Goal: Navigation & Orientation: Understand site structure

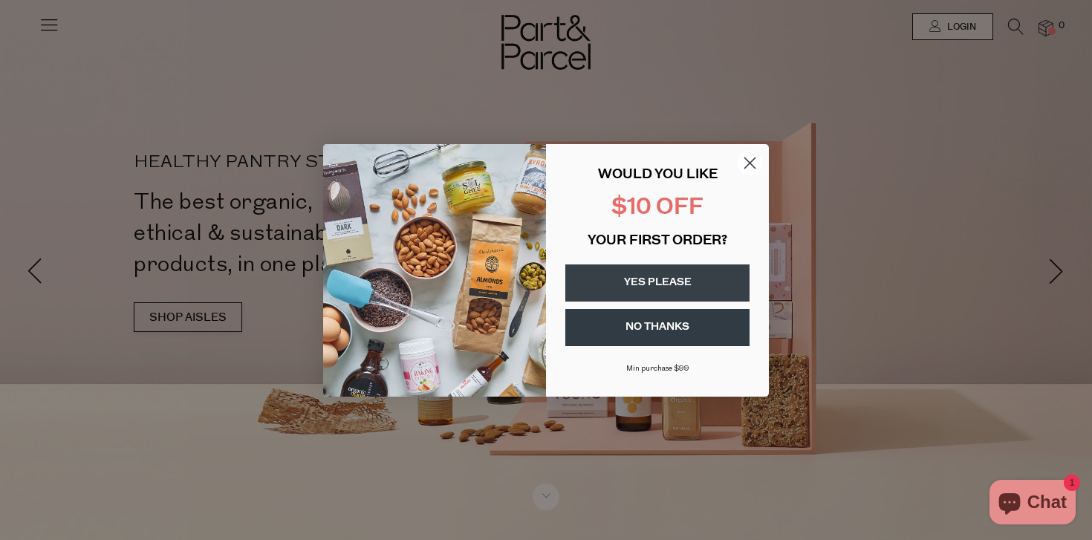
click at [763, 160] on form "WOULD YOU LIKE $10 OFF YOUR FIRST ORDER? YES PLEASE NO THANKS Min purchase $99 …" at bounding box center [546, 270] width 446 height 253
click at [745, 157] on icon "Close dialog" at bounding box center [750, 162] width 10 height 10
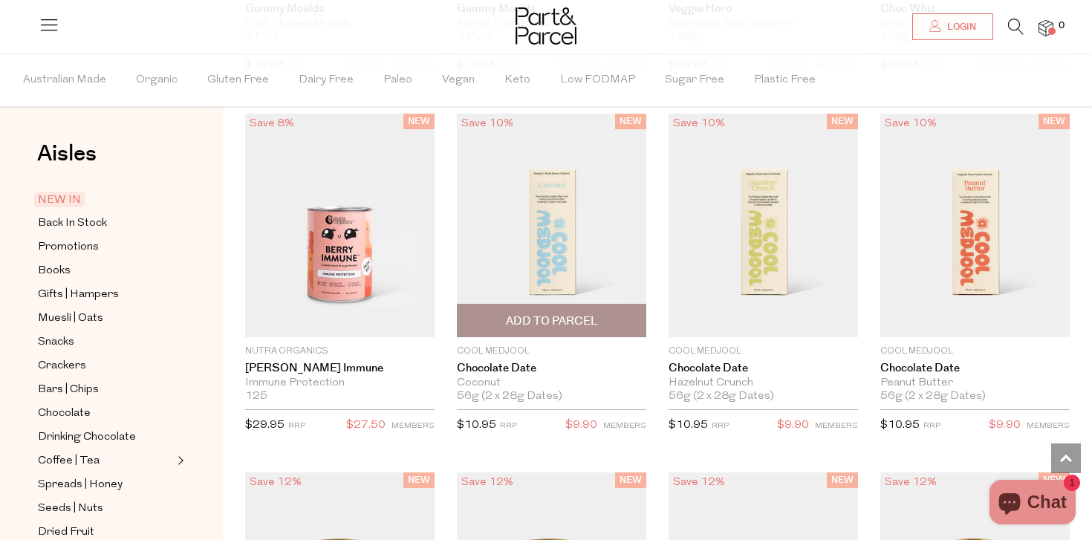
scroll to position [1537, 0]
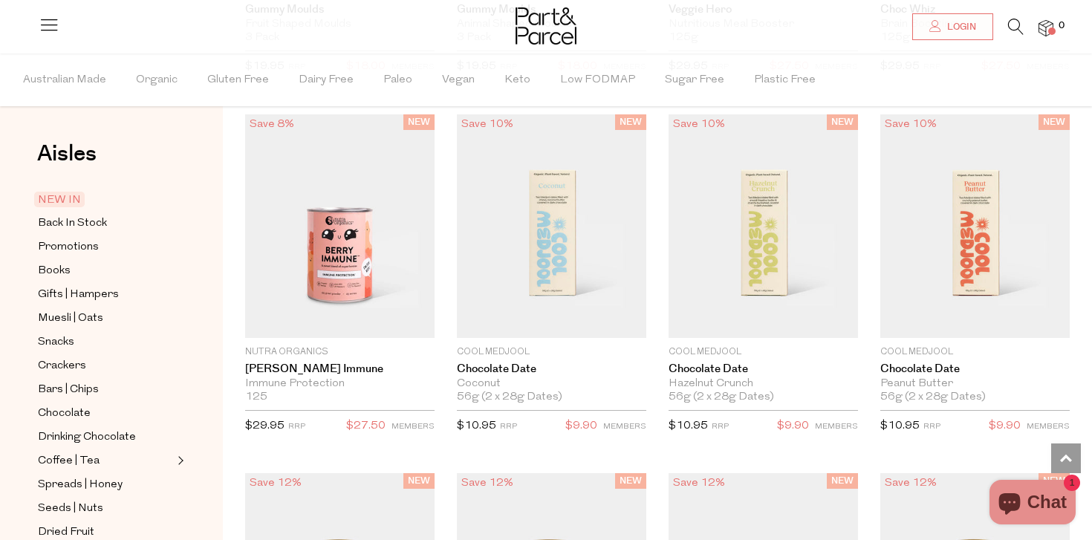
click at [77, 287] on span "Gifts | Hampers" at bounding box center [78, 295] width 81 height 18
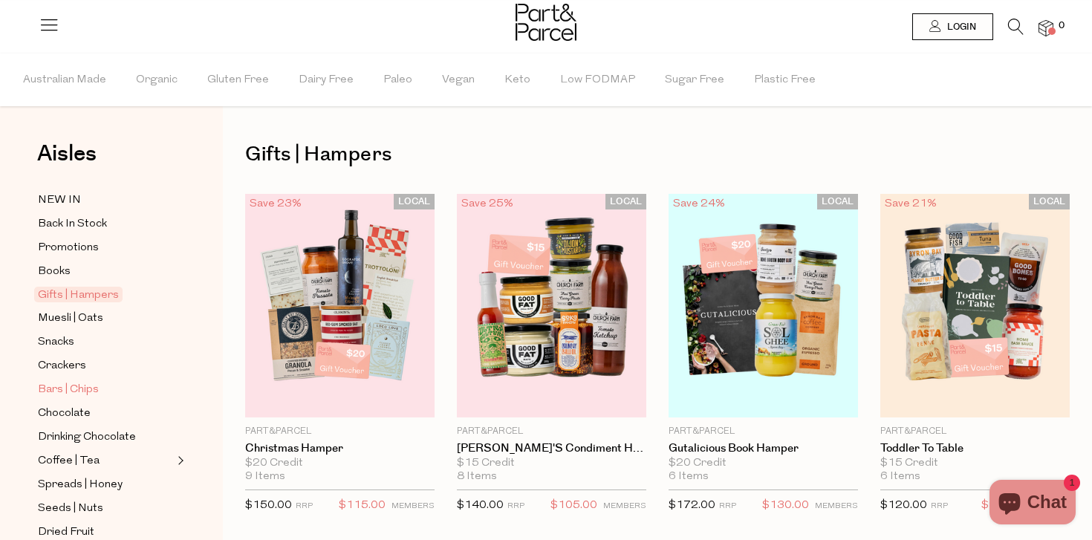
click at [70, 395] on span "Bars | Chips" at bounding box center [68, 390] width 61 height 18
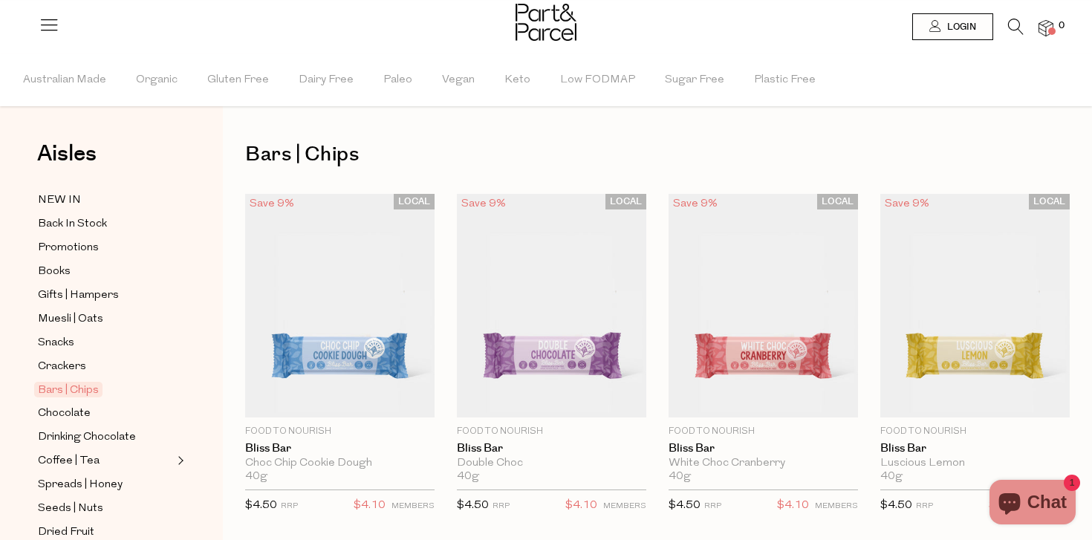
click at [77, 434] on span "Drinking Chocolate" at bounding box center [87, 438] width 98 height 18
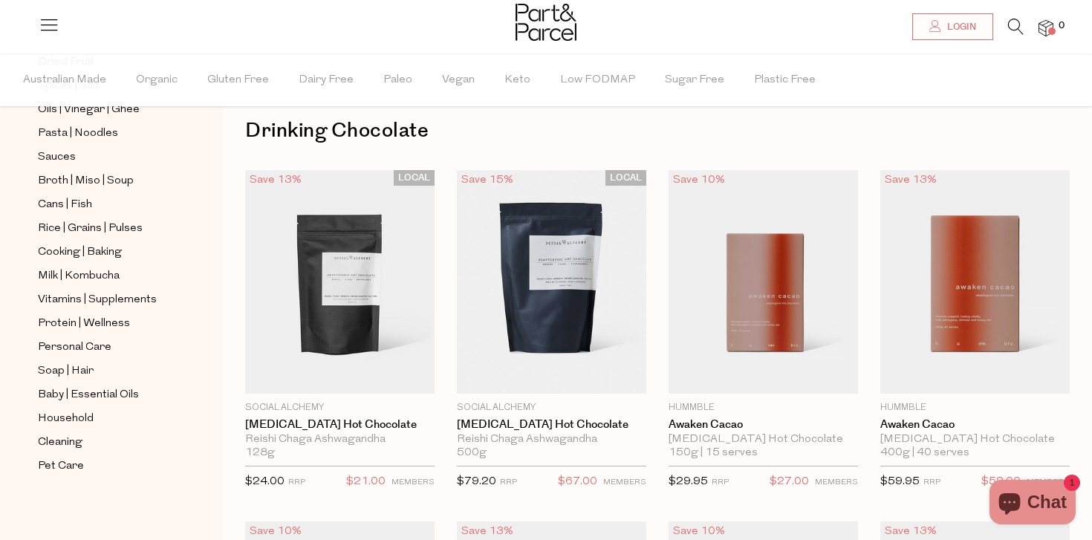
scroll to position [33, 0]
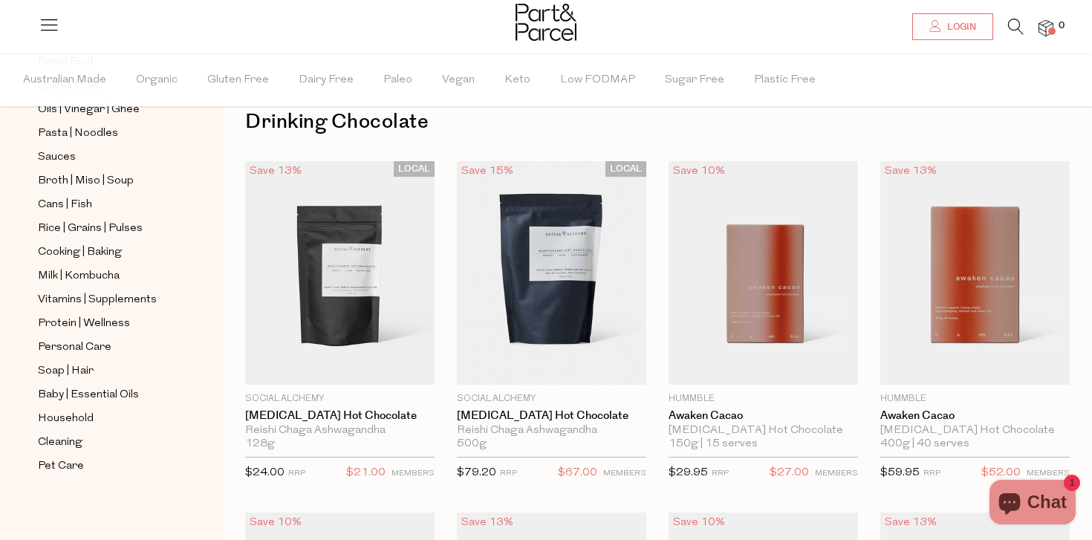
click at [98, 262] on ul "NEW IN Back In Stock Promotions Books Gifts | Hampers Muesli | Oats Snacks Crac…" at bounding box center [111, 98] width 159 height 755
click at [96, 254] on span "Cooking | Baking" at bounding box center [80, 253] width 84 height 18
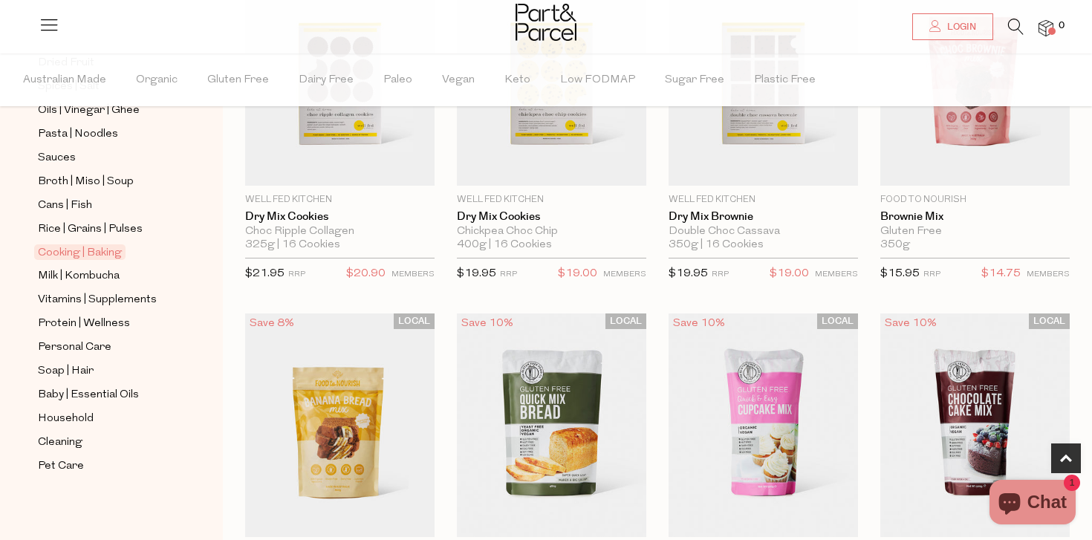
scroll to position [620, 0]
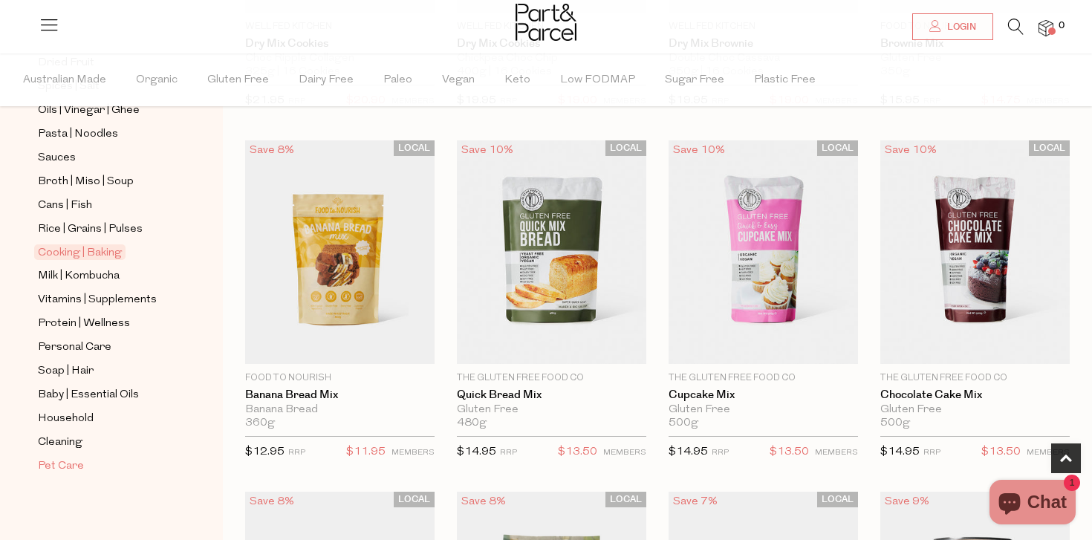
click at [63, 466] on span "Pet Care" at bounding box center [61, 467] width 46 height 18
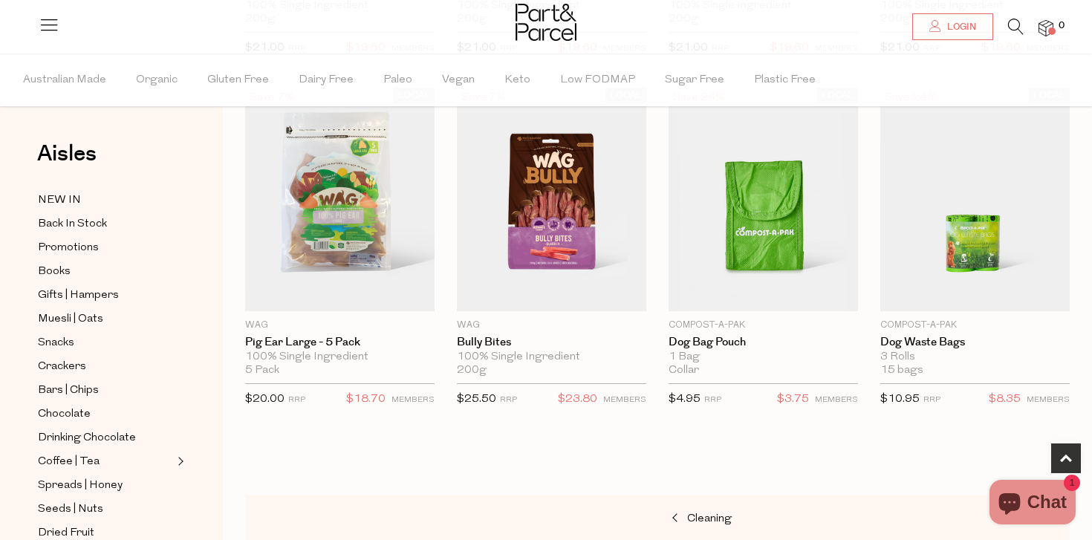
scroll to position [450, 0]
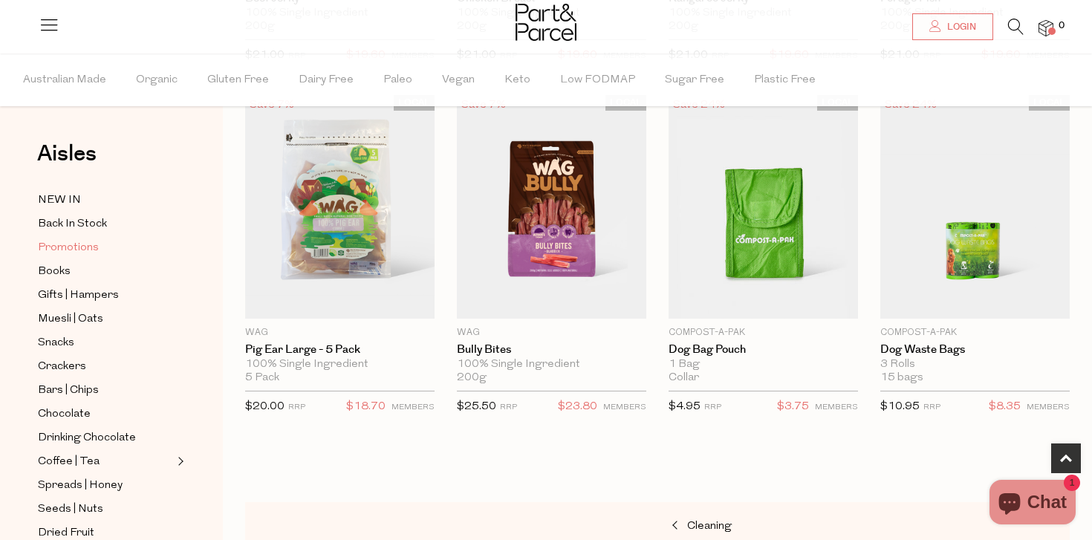
click at [80, 241] on span "Promotions" at bounding box center [68, 248] width 61 height 18
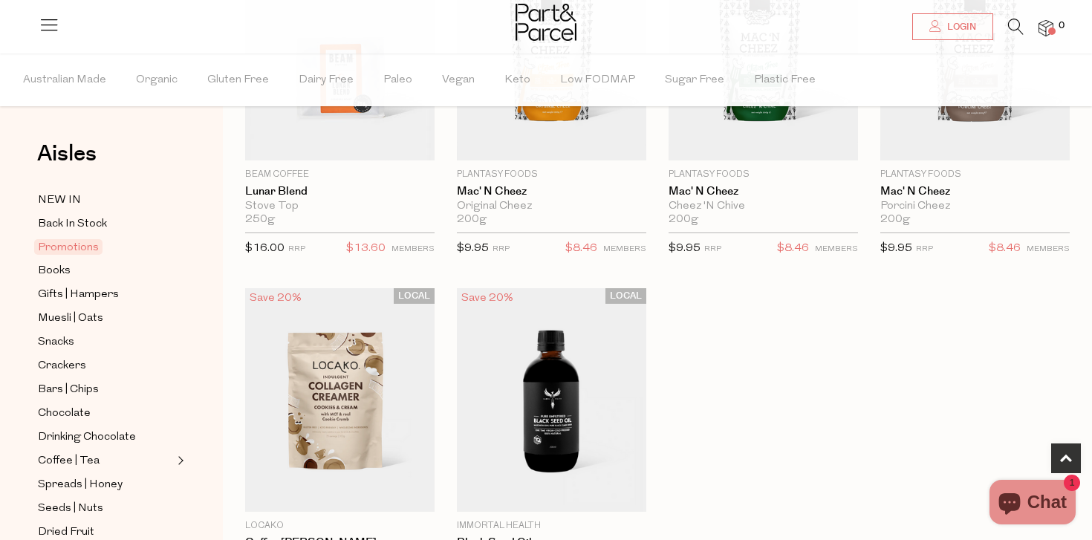
scroll to position [610, 0]
